Goal: Task Accomplishment & Management: Complete application form

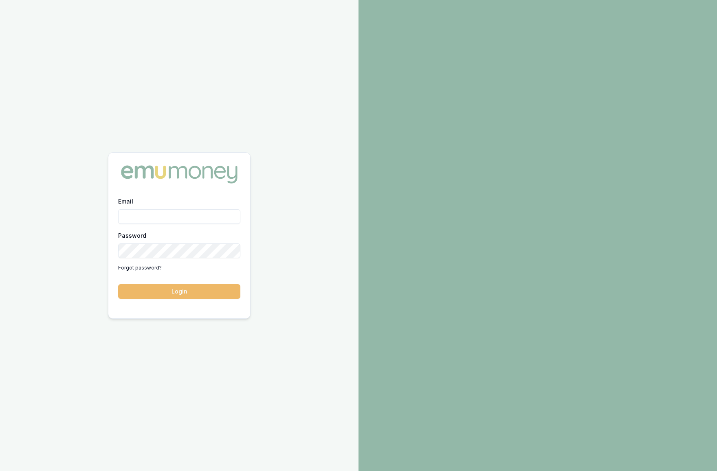
type input "[PERSON_NAME][EMAIL_ADDRESS][DOMAIN_NAME]"
click at [212, 297] on button "Login" at bounding box center [179, 291] width 122 height 15
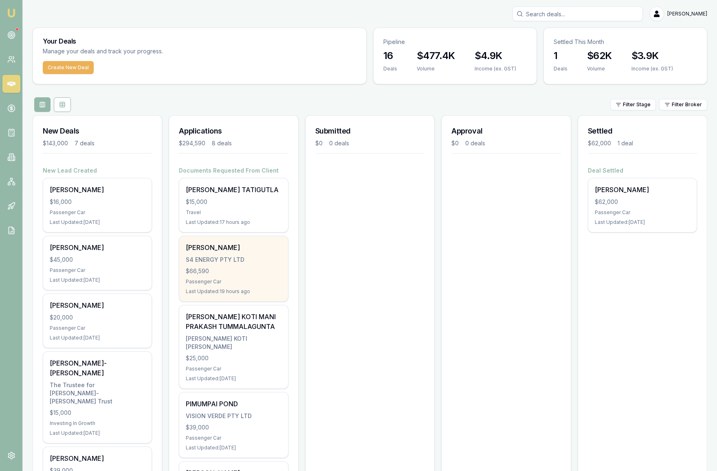
click at [263, 264] on div "S4 ENERGY PTY LTD" at bounding box center [233, 260] width 95 height 8
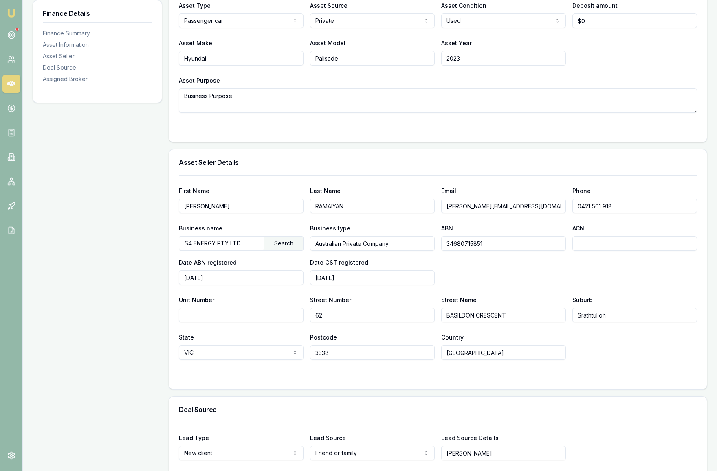
scroll to position [302, 0]
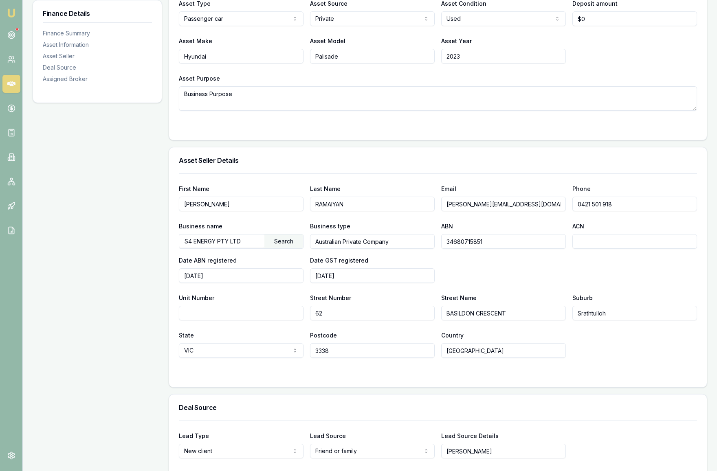
drag, startPoint x: 238, startPoint y: 221, endPoint x: 183, endPoint y: 220, distance: 55.4
click at [183, 211] on input "[PERSON_NAME]" at bounding box center [241, 204] width 125 height 15
drag, startPoint x: 346, startPoint y: 222, endPoint x: 309, endPoint y: 220, distance: 37.1
click at [309, 211] on div "First Name SIVASHANMUGAM Last Name RAMAIYAN Email siva@s4energy.com.au Phone 04…" at bounding box center [438, 198] width 518 height 28
click at [466, 283] on div "Business name S4 ENERGY PTY LTD Search Business type Australian Private Company…" at bounding box center [438, 252] width 518 height 62
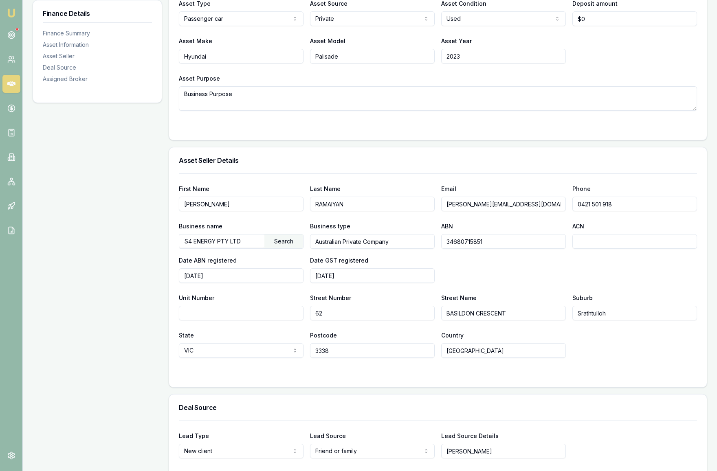
drag, startPoint x: 511, startPoint y: 222, endPoint x: 446, endPoint y: 221, distance: 64.8
click at [446, 211] on input "siva@s4energy.com.au" at bounding box center [503, 204] width 125 height 15
click at [598, 211] on input "0421 501 918" at bounding box center [634, 204] width 125 height 15
